Goal: Find specific page/section: Find specific page/section

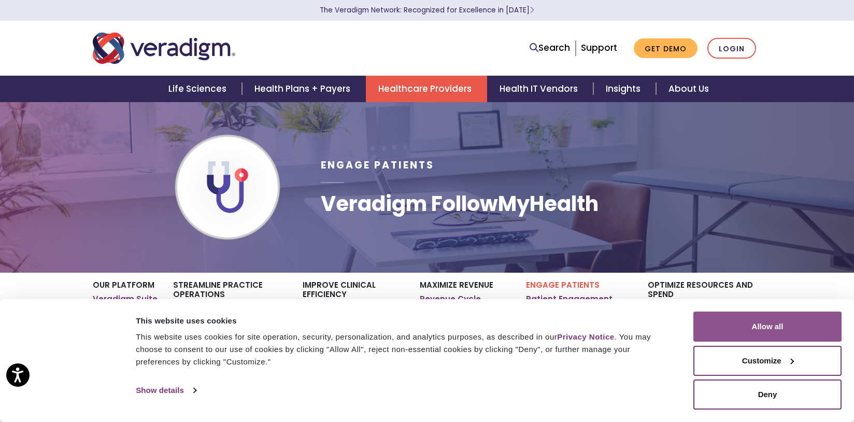
click at [736, 325] on button "Allow all" at bounding box center [768, 327] width 148 height 30
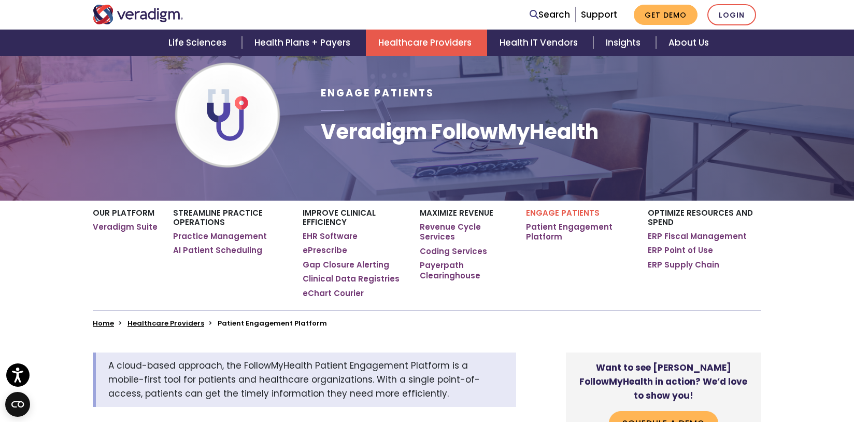
scroll to position [165, 0]
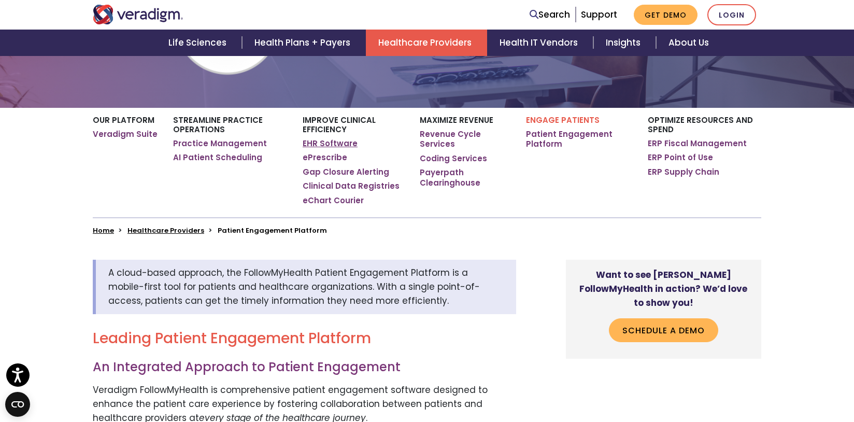
click at [329, 140] on link "EHR Software" at bounding box center [330, 143] width 55 height 10
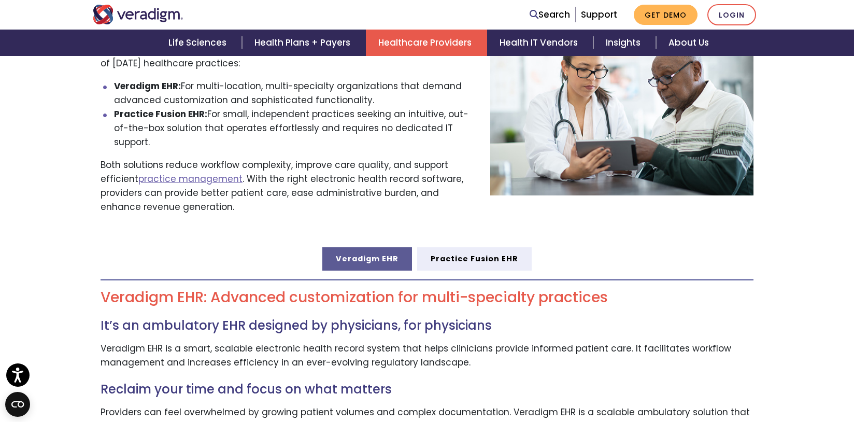
scroll to position [459, 0]
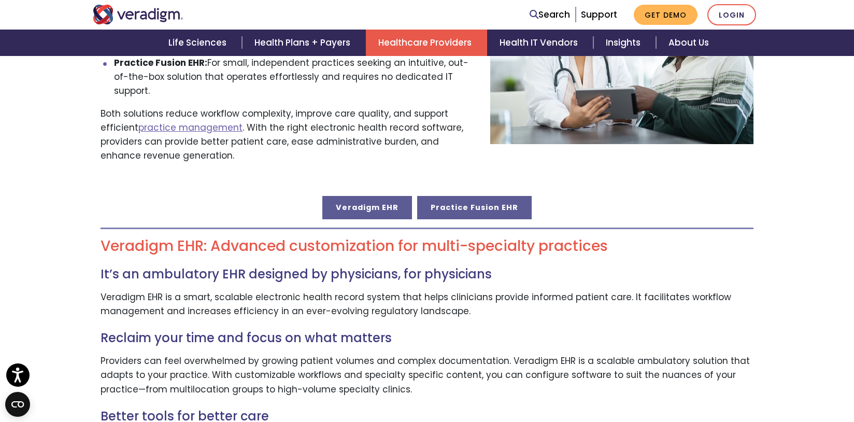
click at [490, 196] on link "Practice Fusion EHR" at bounding box center [474, 207] width 115 height 23
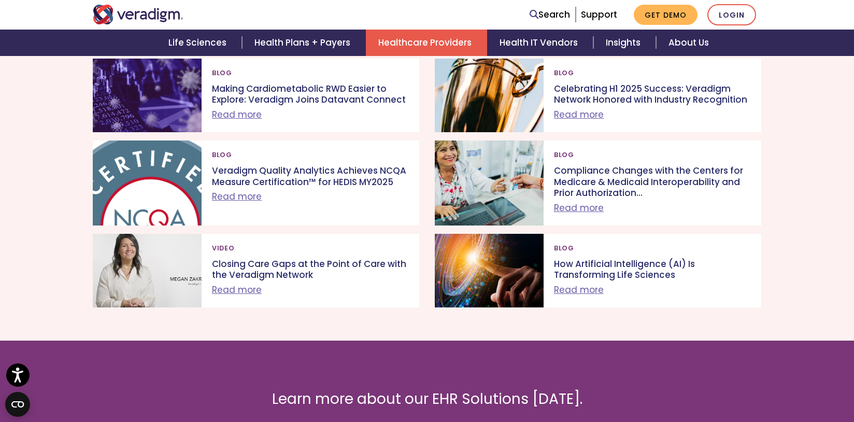
scroll to position [1605, 0]
